Goal: Entertainment & Leisure: Consume media (video, audio)

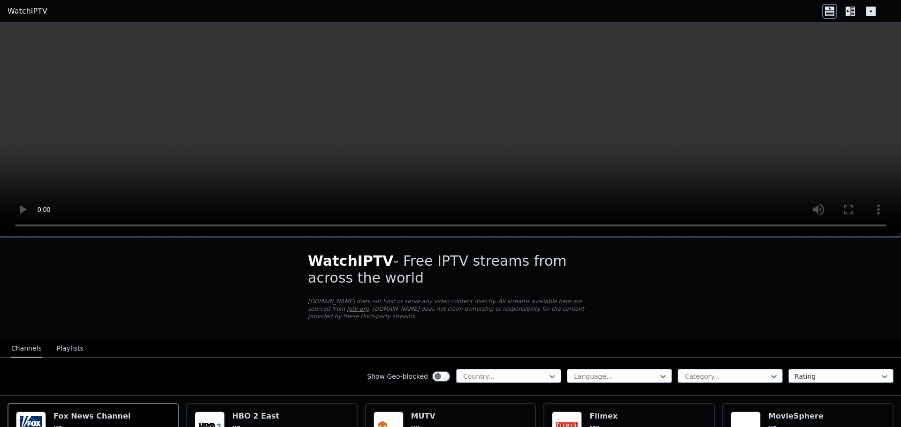
click at [851, 13] on icon at bounding box center [852, 11] width 5 height 9
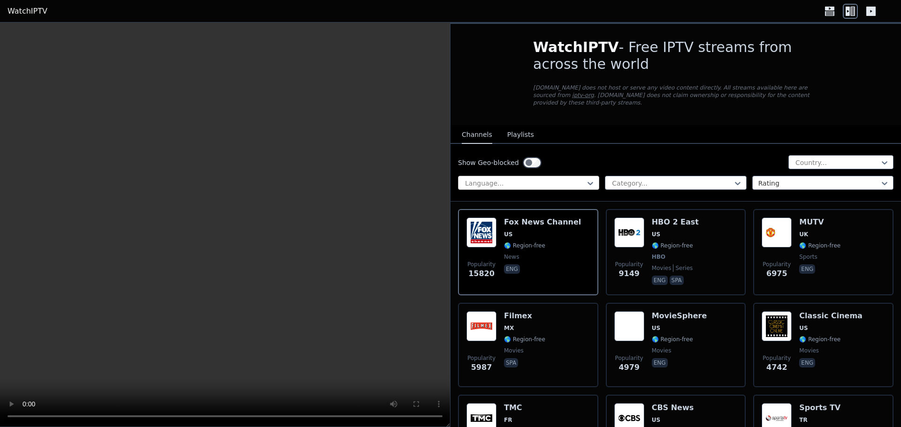
click at [555, 179] on div at bounding box center [524, 183] width 121 height 9
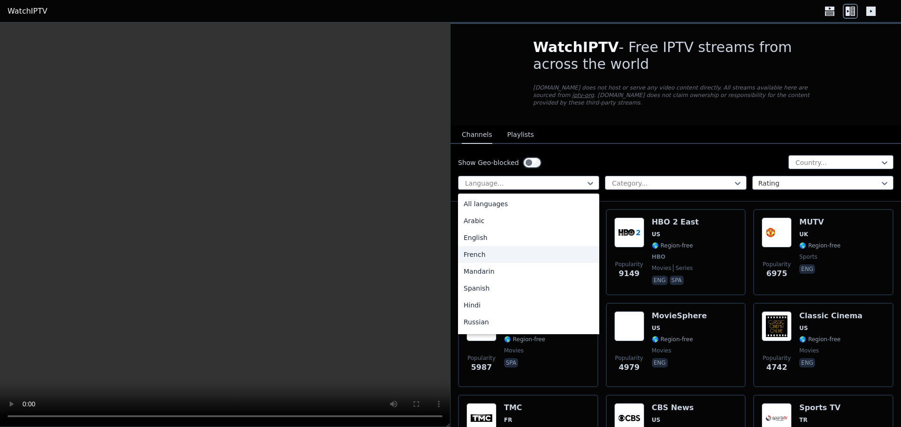
click at [469, 250] on div "French" at bounding box center [528, 254] width 141 height 17
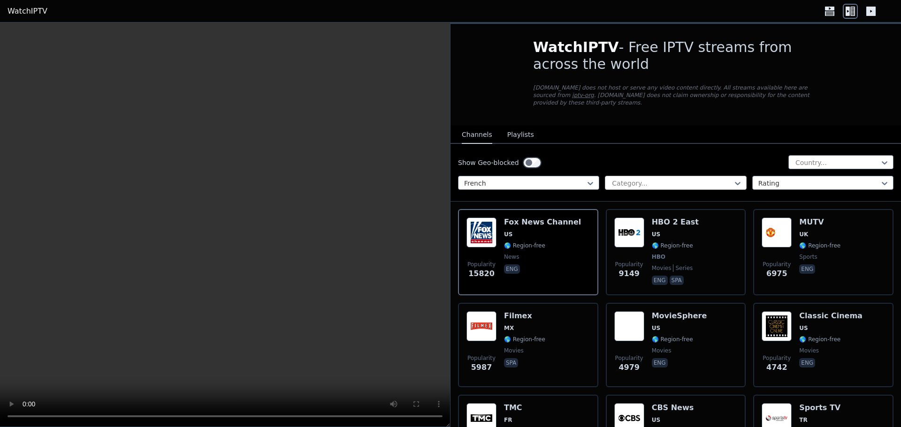
click at [645, 179] on div at bounding box center [671, 183] width 121 height 9
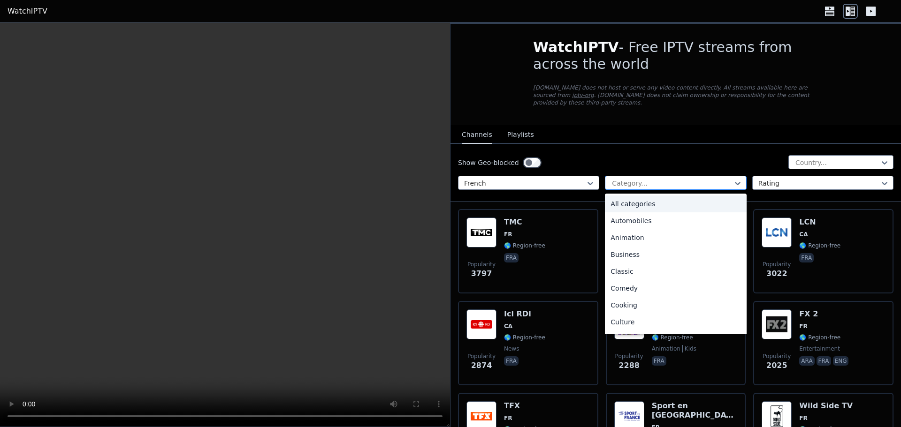
click at [662, 179] on div at bounding box center [671, 183] width 121 height 9
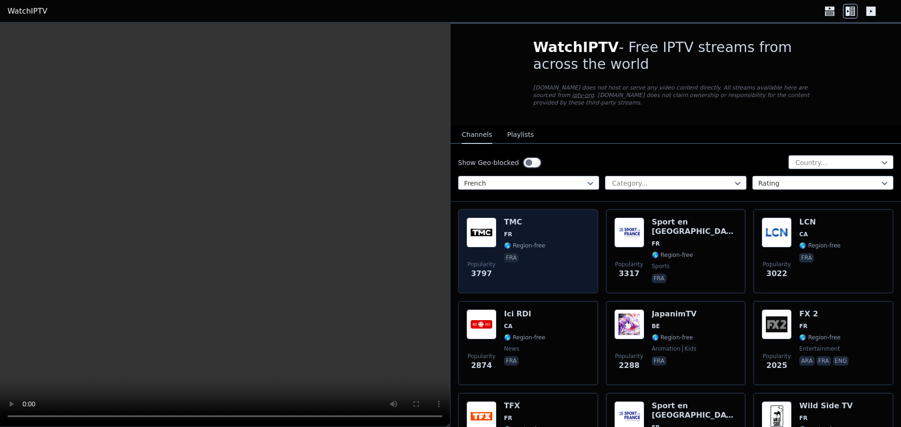
click at [544, 218] on div "Popularity 3797 TMC FR 🌎 Region-free fra" at bounding box center [527, 252] width 123 height 68
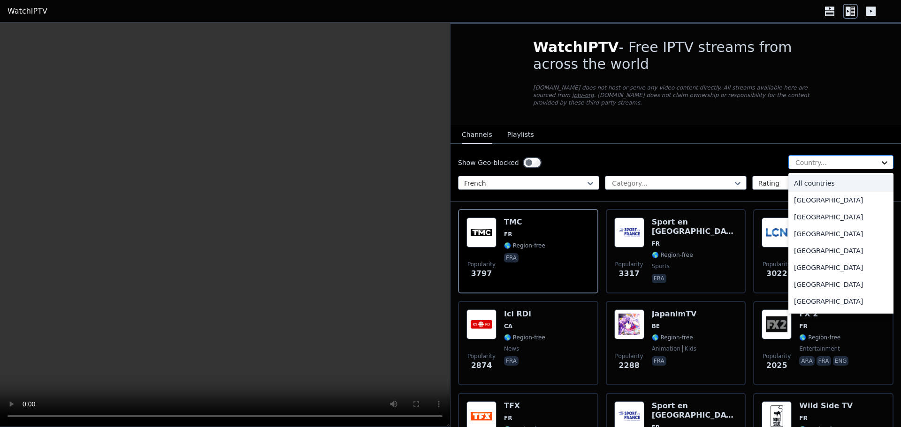
click at [879, 158] on icon at bounding box center [883, 162] width 9 height 9
type input "**"
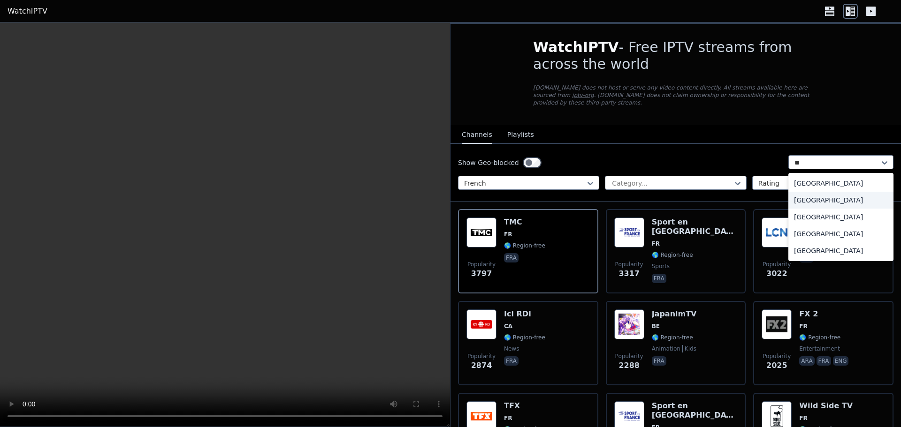
click at [797, 196] on div "[GEOGRAPHIC_DATA]" at bounding box center [840, 200] width 105 height 17
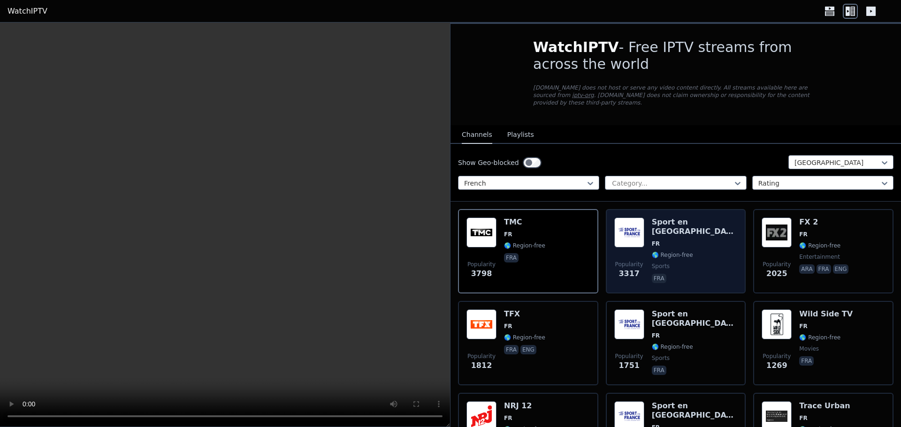
click at [707, 230] on div "Popularity 3317 Sport en [GEOGRAPHIC_DATA] FR 🌎 Region-free sports fra" at bounding box center [675, 252] width 123 height 68
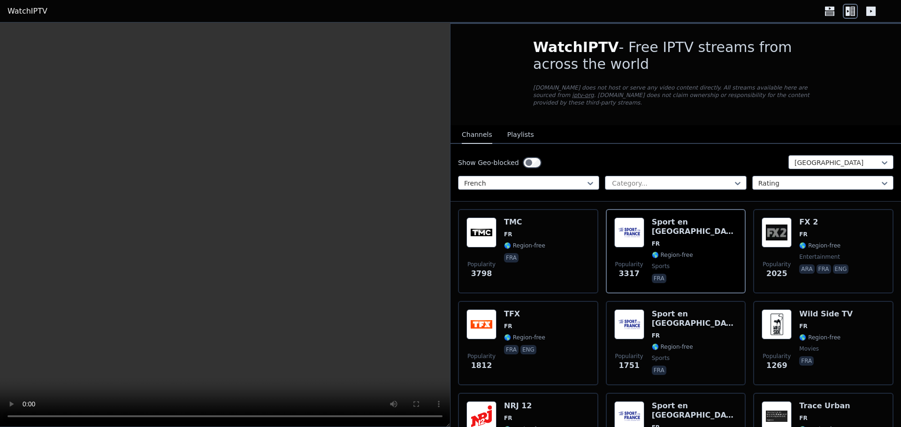
click at [514, 126] on button "Playlists" at bounding box center [520, 135] width 27 height 18
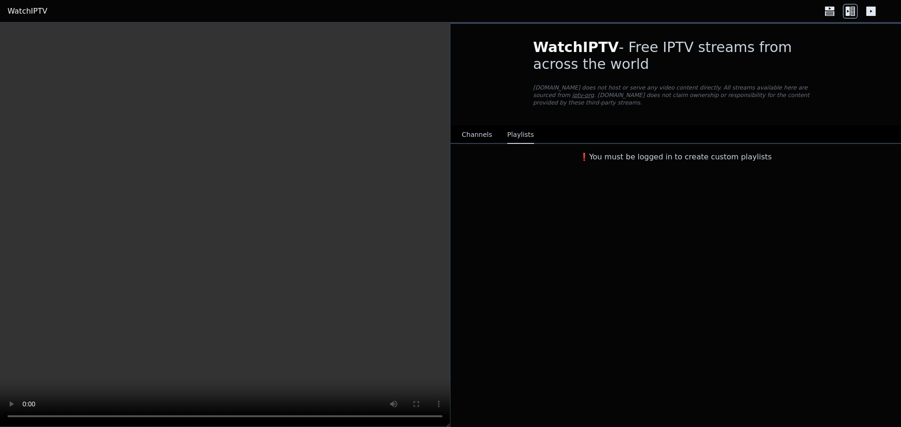
click at [477, 126] on button "Channels" at bounding box center [477, 135] width 30 height 18
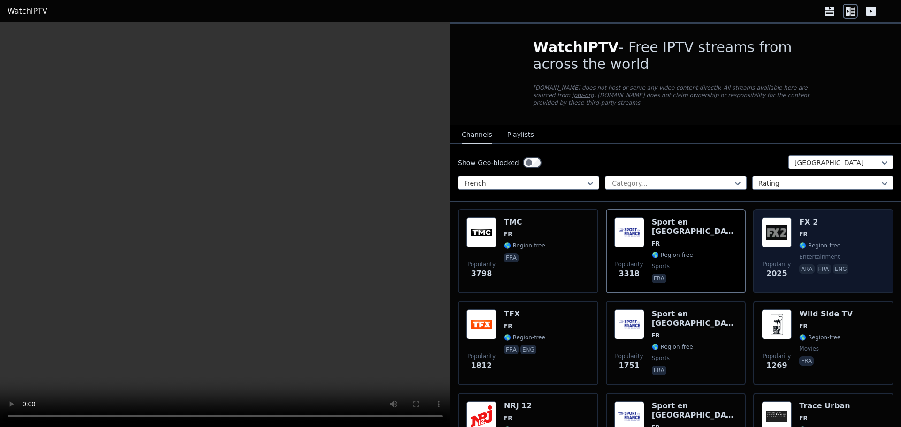
click at [802, 221] on div "FX 2 FR 🌎 Region-free entertainment ara fra eng" at bounding box center [824, 252] width 51 height 68
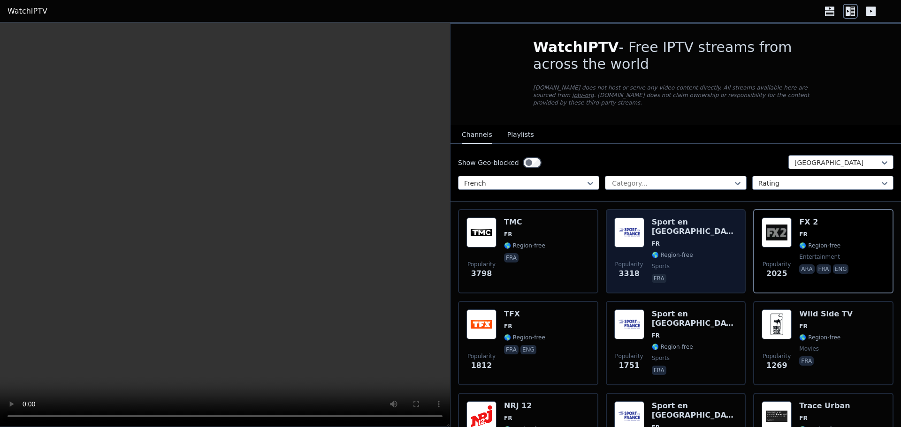
click at [702, 240] on span "FR" at bounding box center [694, 244] width 86 height 8
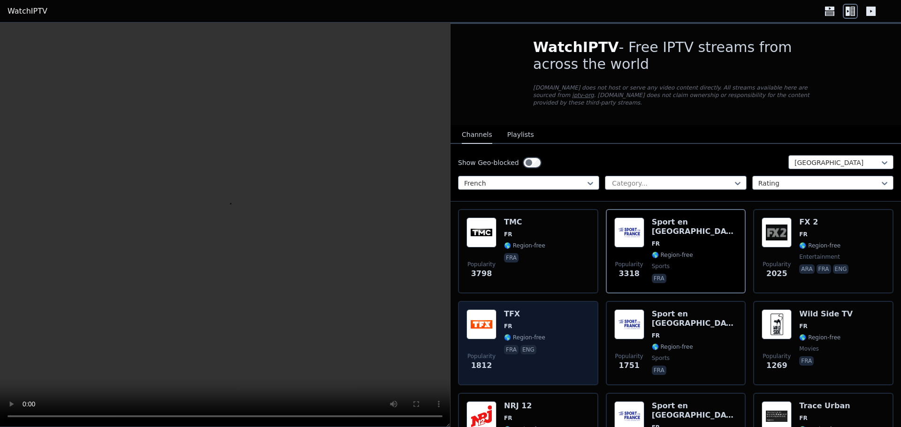
click at [552, 320] on div "Popularity 1812 TFX FR 🌎 Region-free fra eng" at bounding box center [527, 344] width 123 height 68
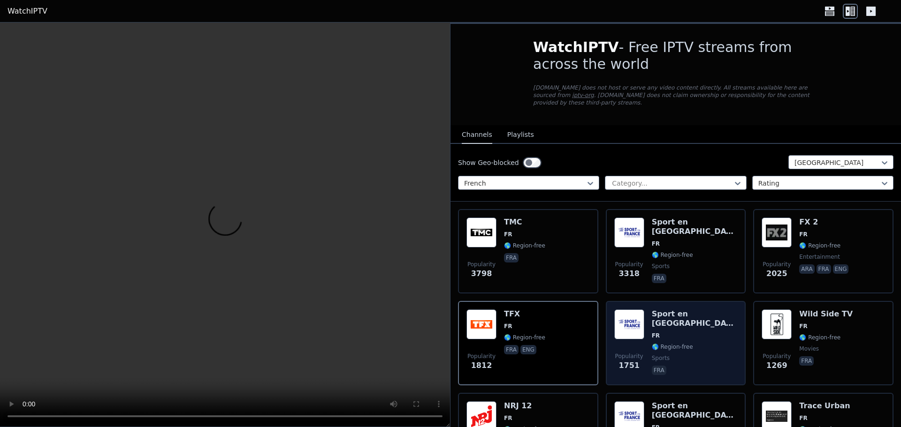
click at [689, 332] on span "FR" at bounding box center [694, 336] width 86 height 8
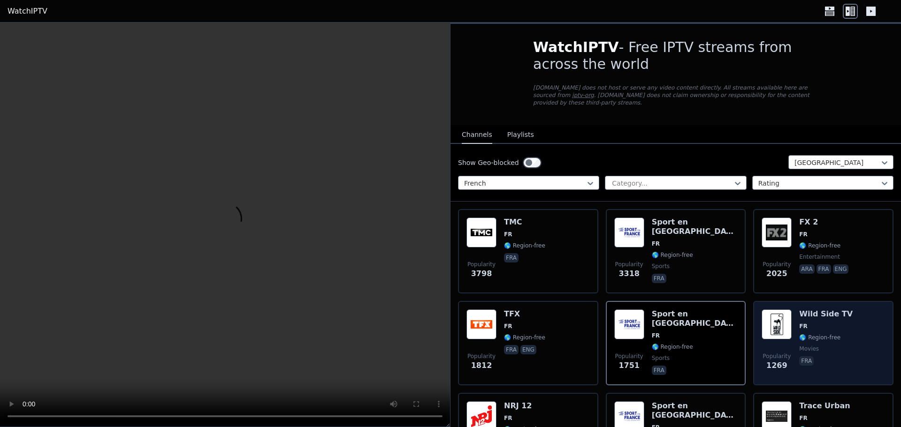
click at [774, 313] on img at bounding box center [776, 325] width 30 height 30
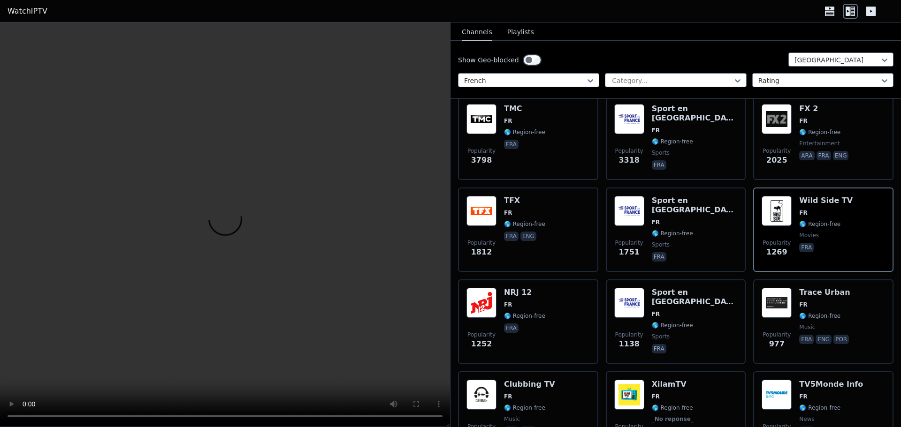
scroll to position [132, 0]
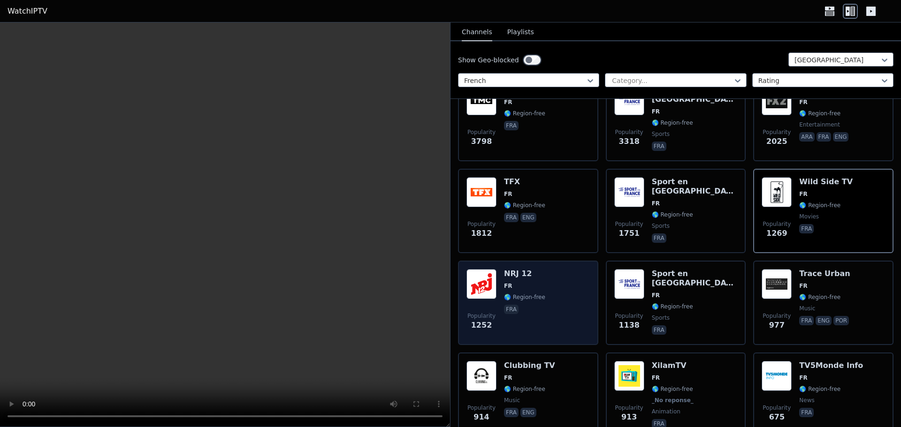
click at [539, 269] on h6 "NRJ 12" at bounding box center [524, 273] width 41 height 9
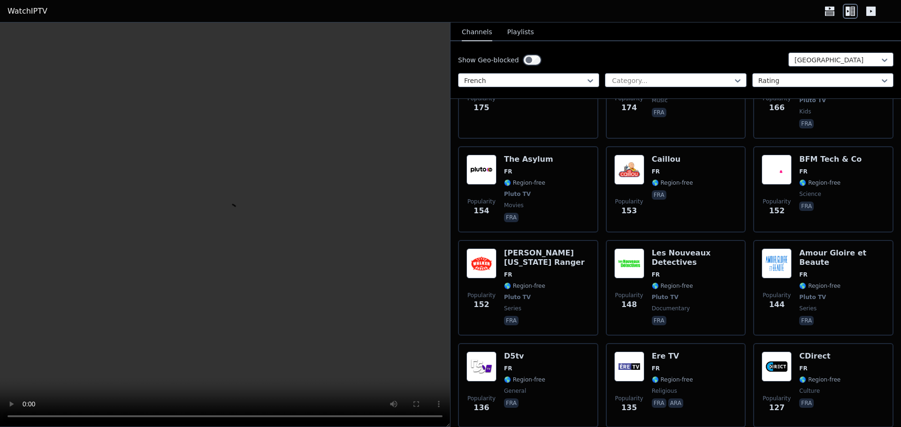
scroll to position [1309, 0]
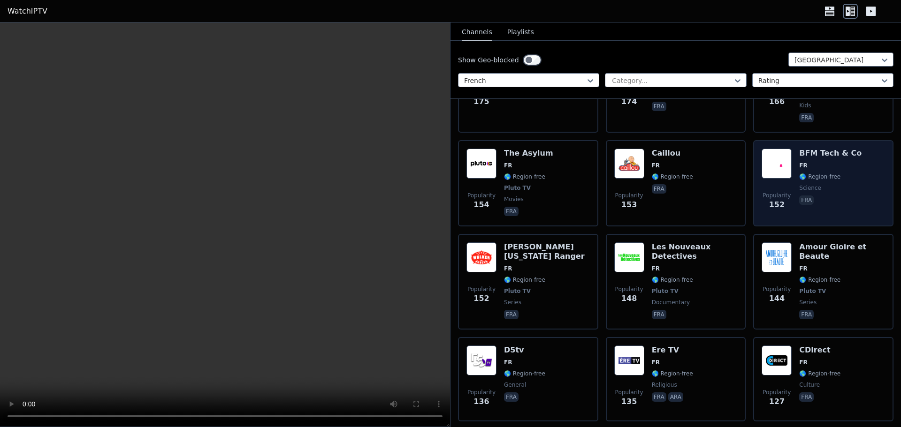
click at [843, 184] on span "science" at bounding box center [830, 188] width 62 height 8
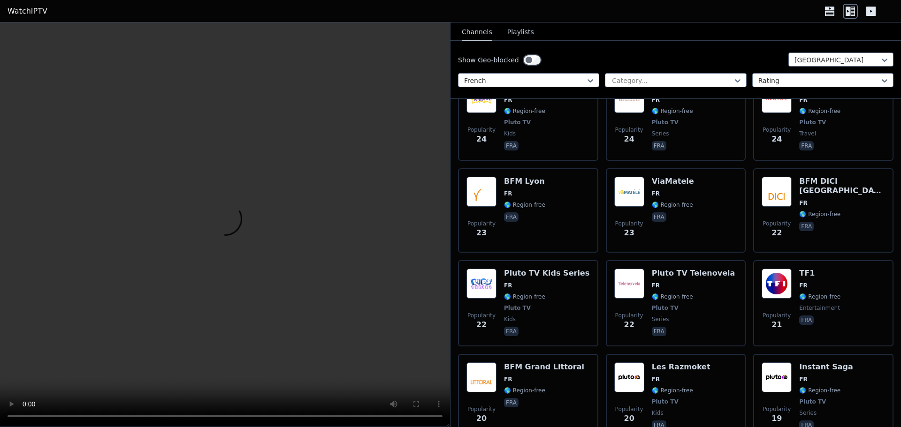
scroll to position [4594, 0]
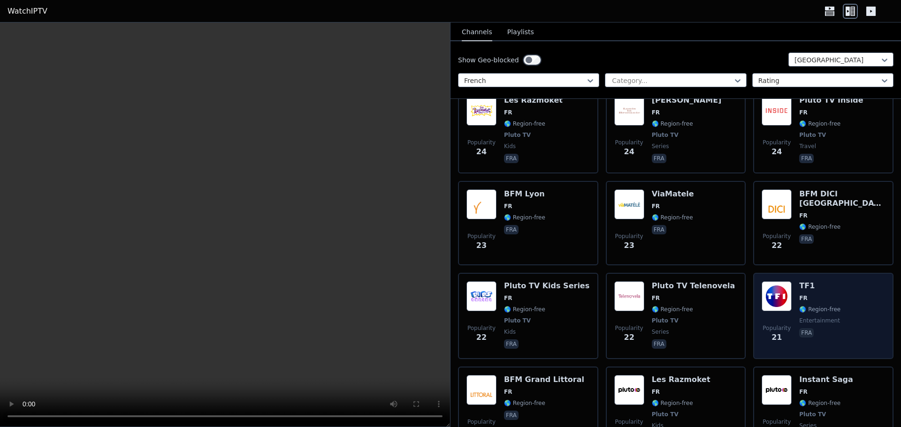
click at [820, 281] on h6 "TF1" at bounding box center [819, 285] width 41 height 9
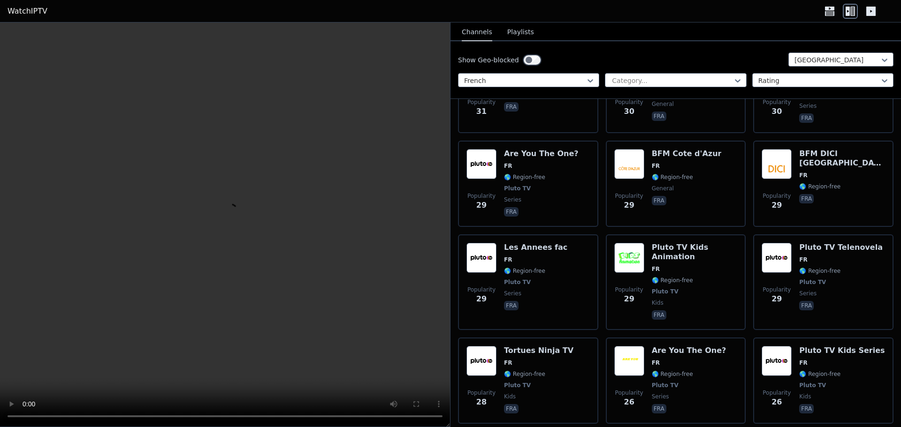
scroll to position [3990, 0]
